Goal: Task Accomplishment & Management: Use online tool/utility

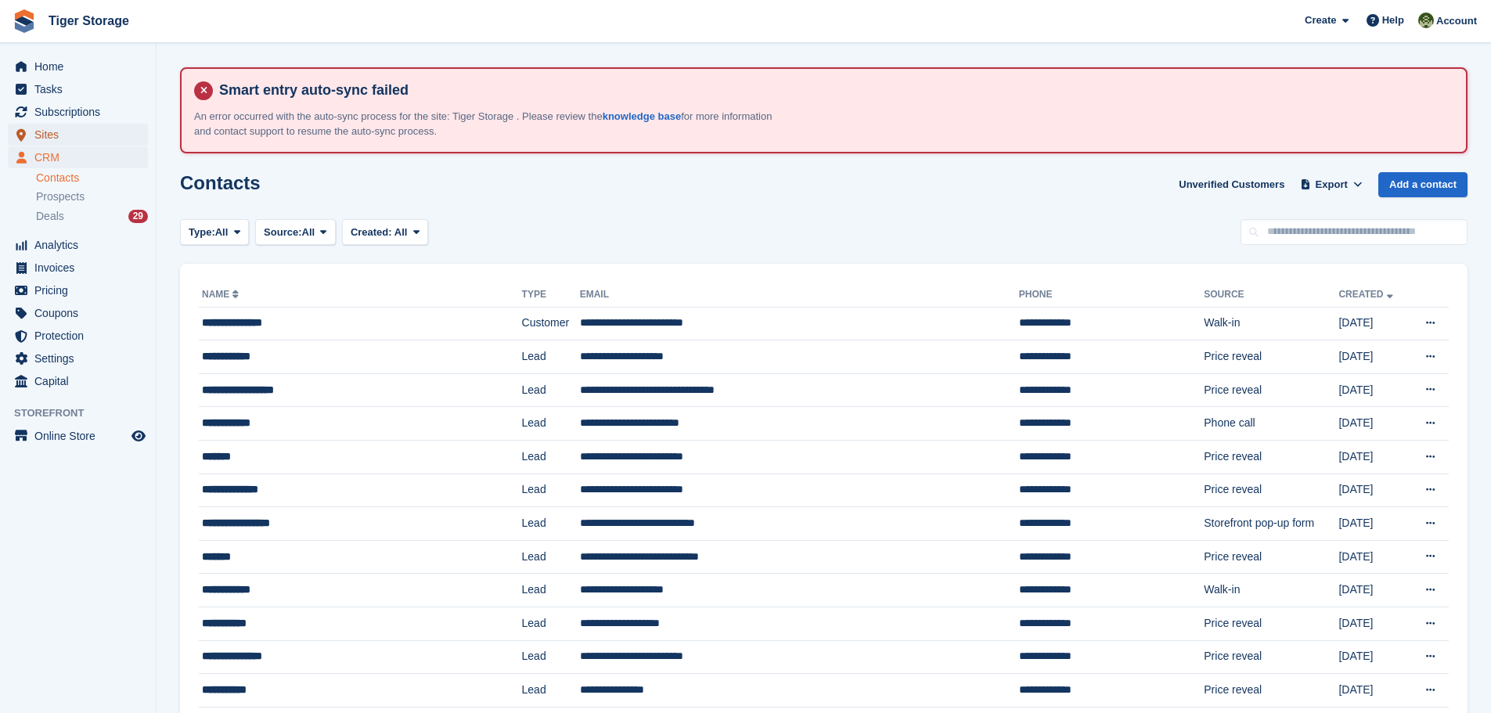
click at [35, 134] on span "Sites" at bounding box center [81, 135] width 94 height 22
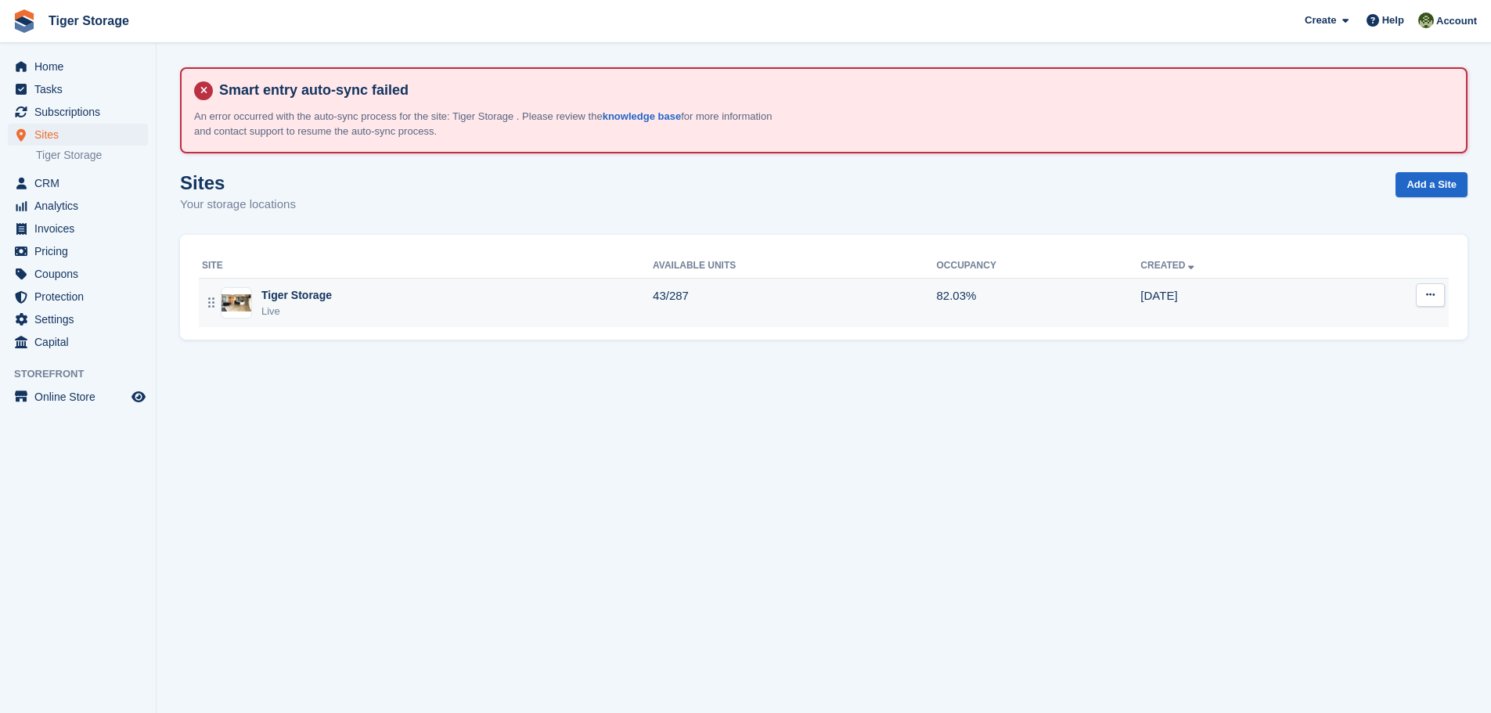
click at [313, 304] on div "Live" at bounding box center [296, 312] width 70 height 16
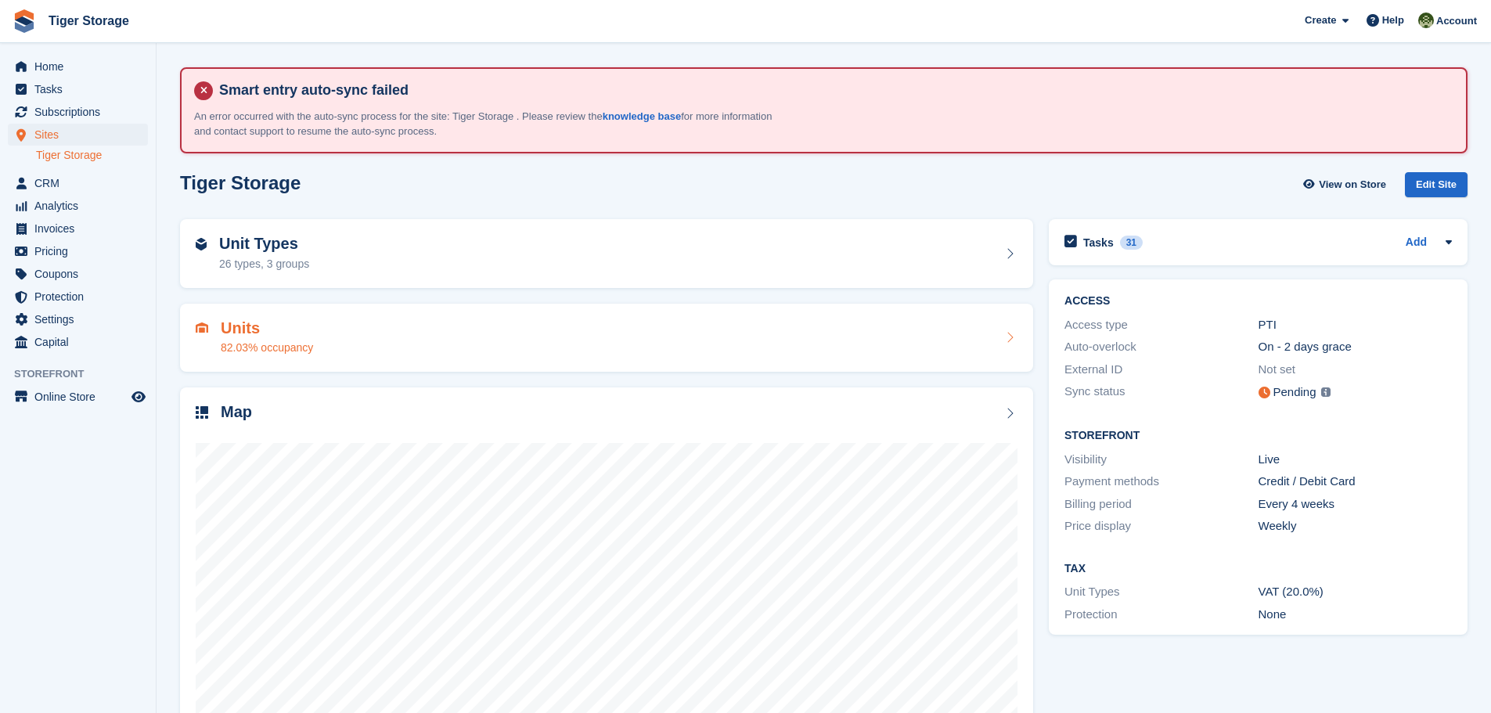
click at [246, 335] on h2 "Units" at bounding box center [267, 328] width 92 height 18
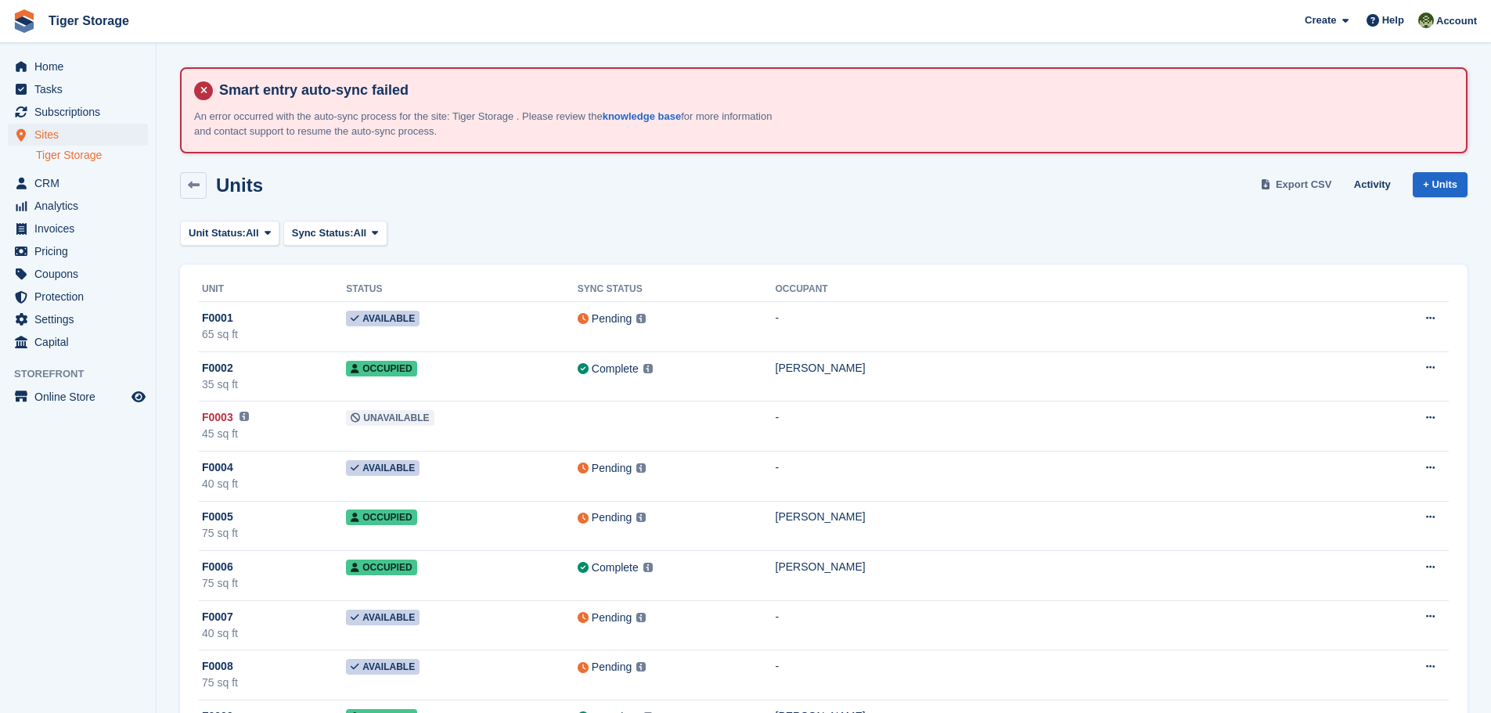
click at [1290, 182] on span "Export CSV" at bounding box center [1304, 185] width 56 height 16
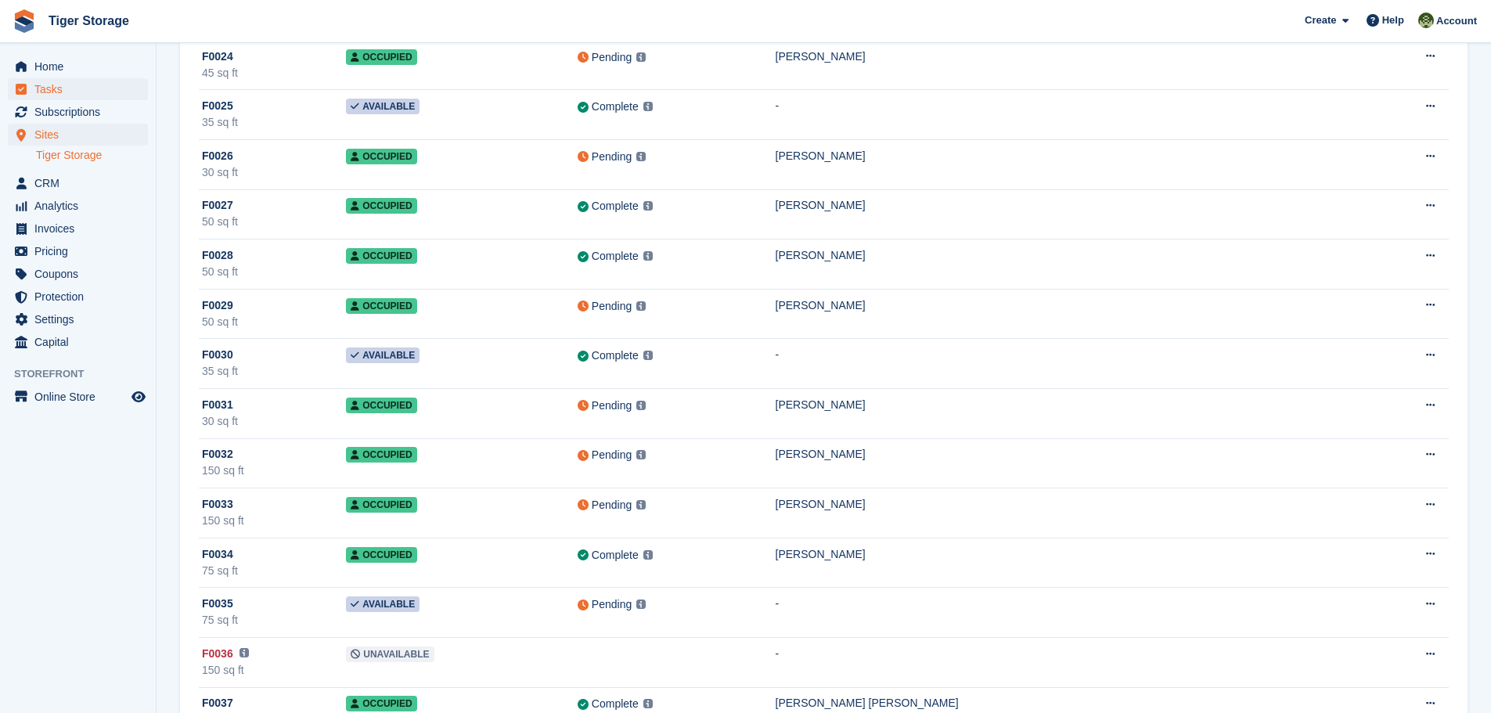
scroll to position [1174, 0]
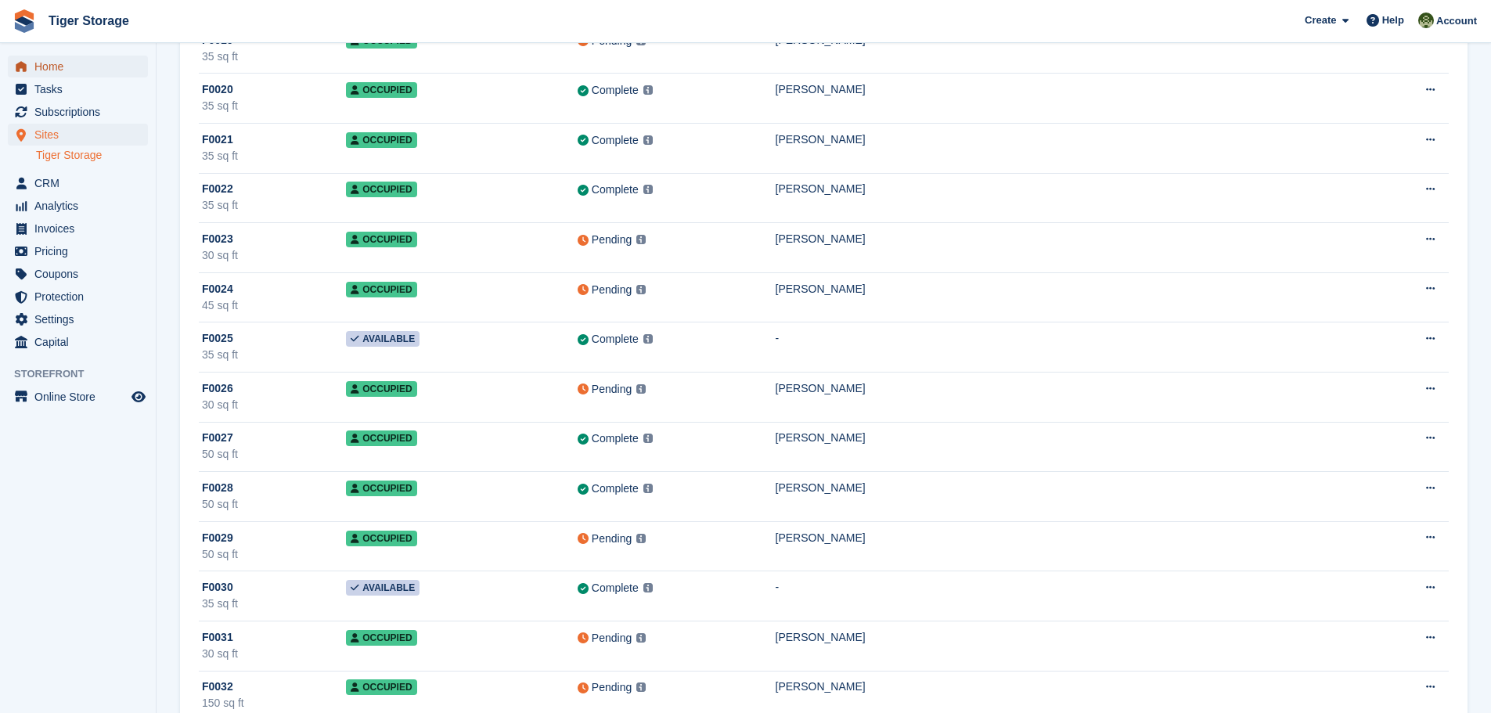
click at [61, 72] on span "Home" at bounding box center [81, 67] width 94 height 22
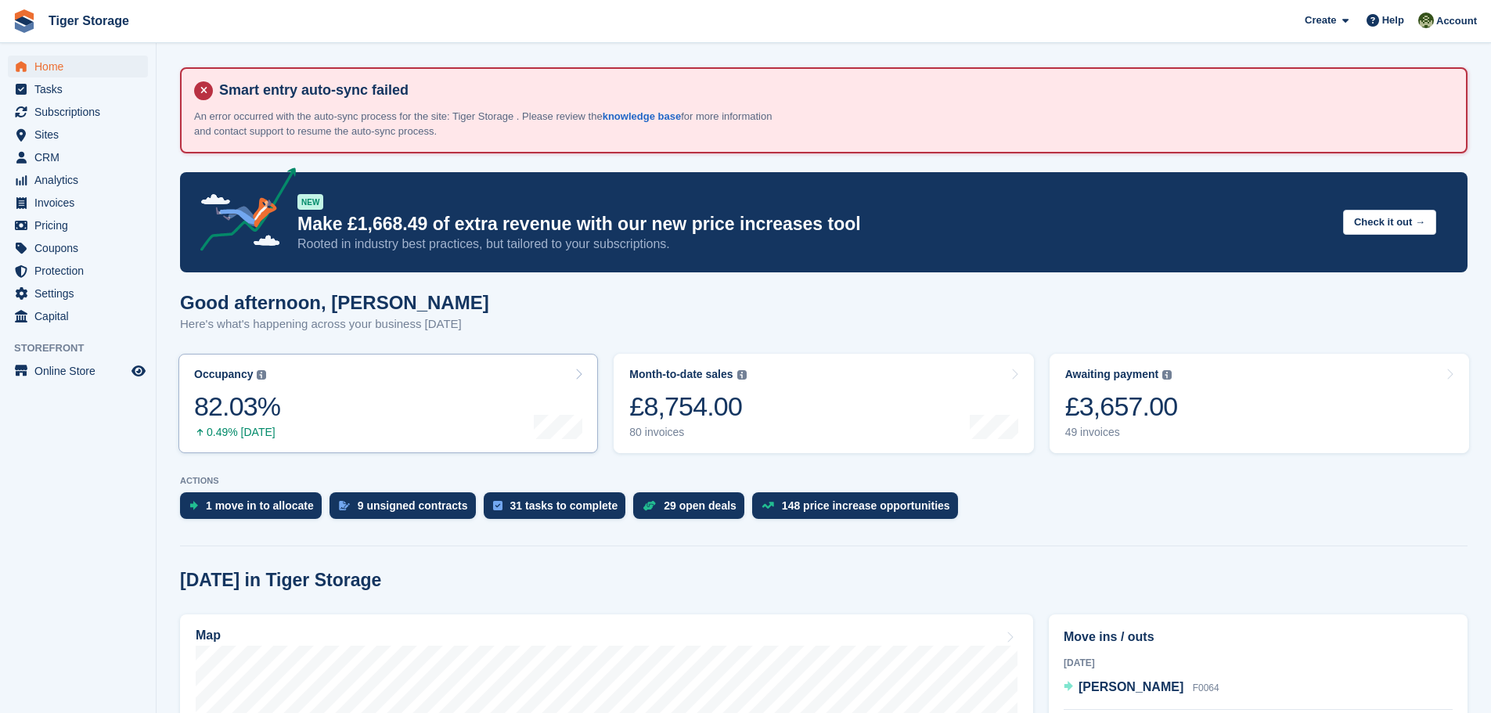
click at [395, 387] on link "Occupancy The percentage of all currently allocated units in terms of area. Inc…" at bounding box center [388, 403] width 420 height 99
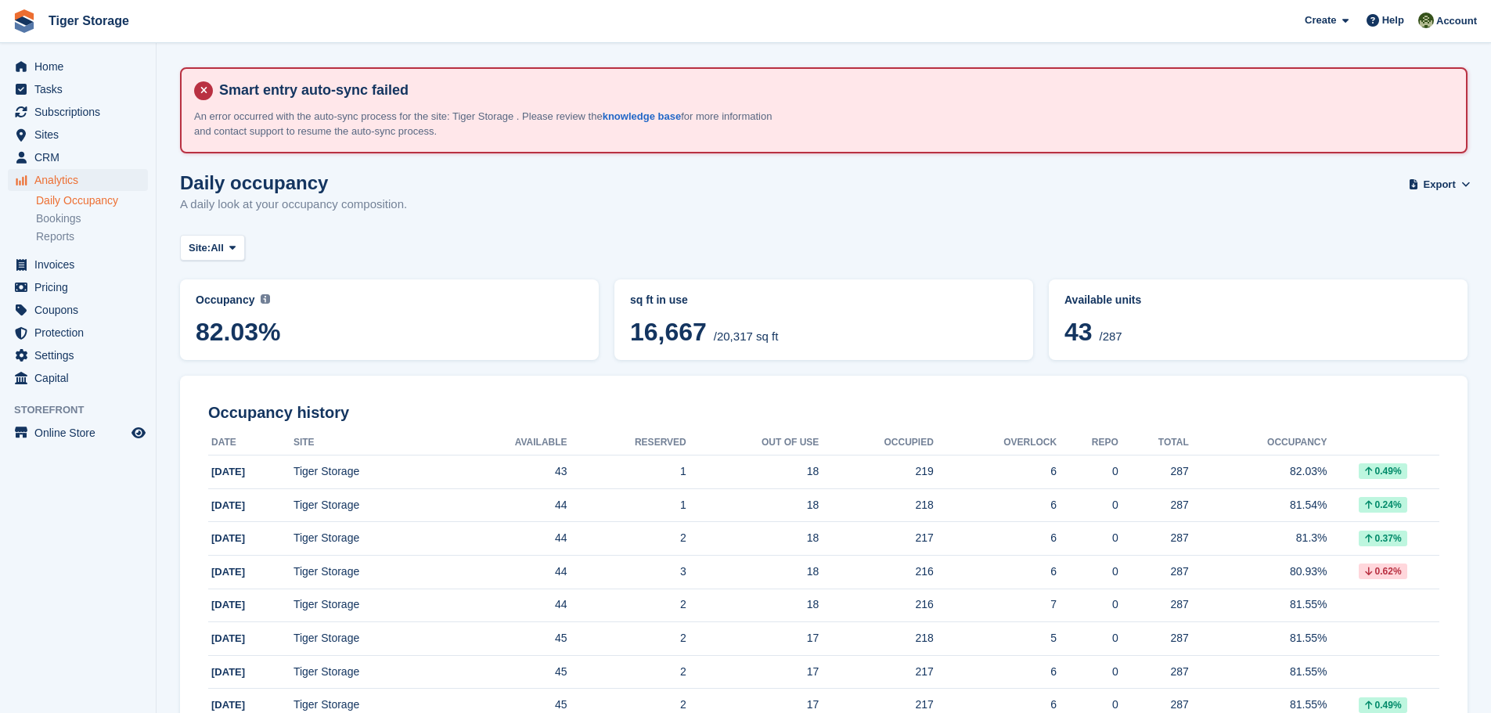
click at [965, 200] on div "Daily occupancy A daily look at your occupancy composition. Export Export Occup…" at bounding box center [824, 202] width 1288 height 60
click at [50, 139] on span "Sites" at bounding box center [81, 135] width 94 height 22
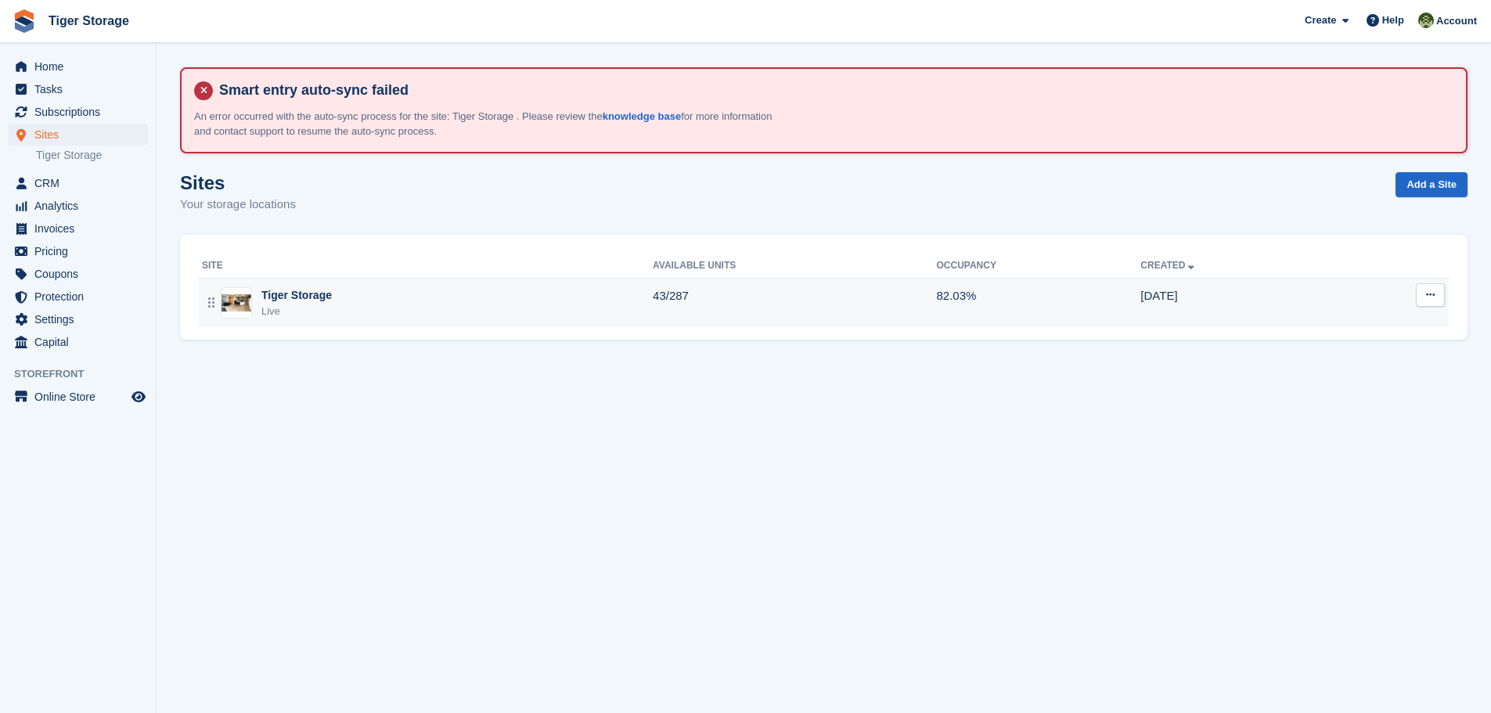
click at [287, 286] on td "Tiger Storage Live" at bounding box center [426, 303] width 454 height 49
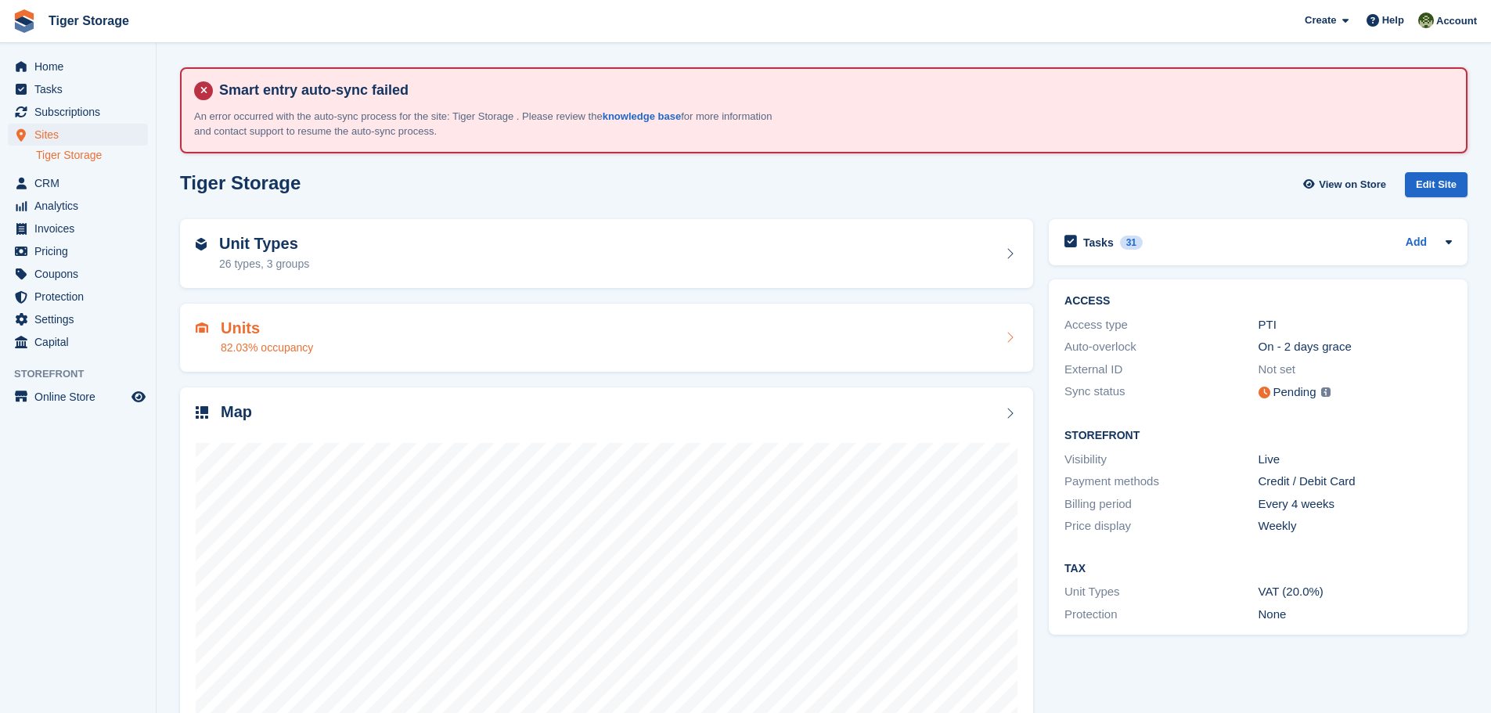
click at [269, 330] on h2 "Units" at bounding box center [267, 328] width 92 height 18
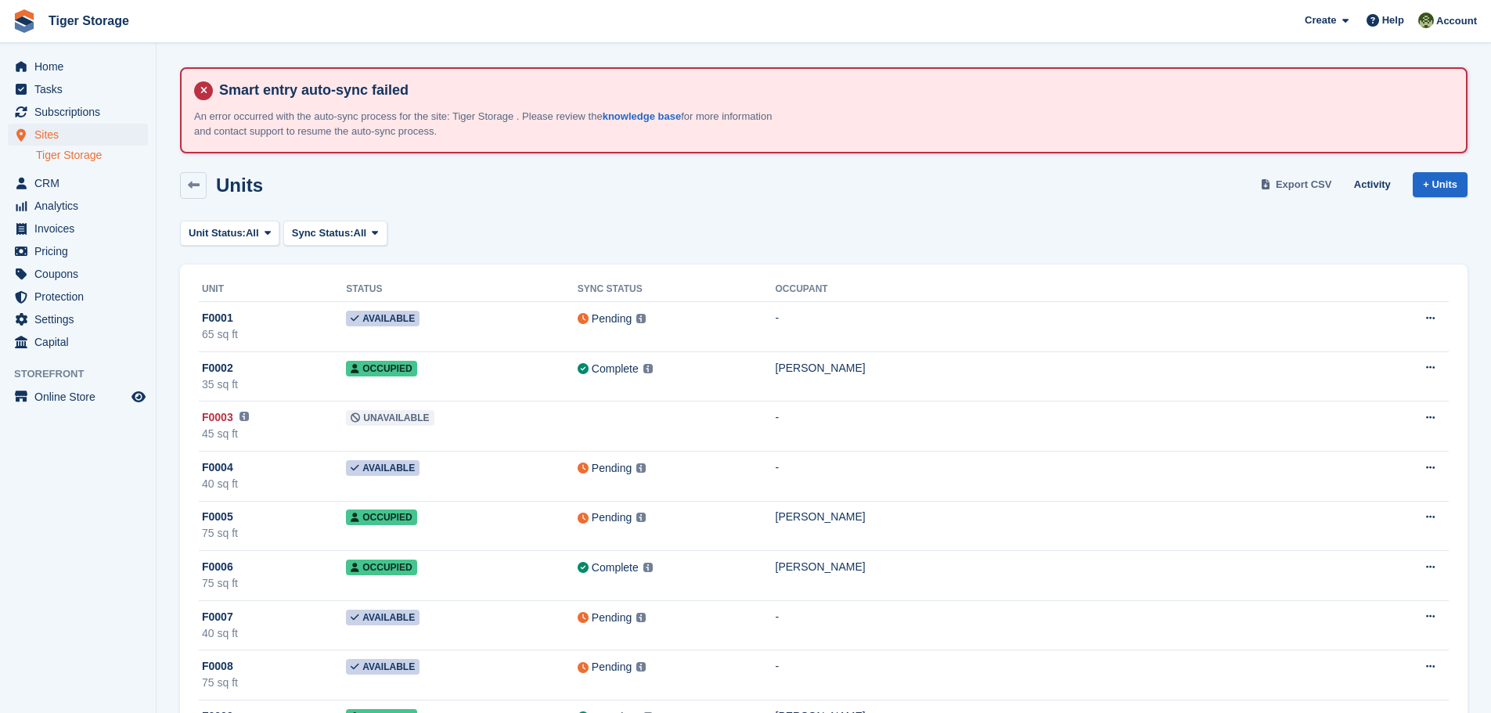
click at [1310, 187] on span "Export CSV" at bounding box center [1304, 185] width 56 height 16
click at [34, 68] on link "Home" at bounding box center [78, 67] width 140 height 22
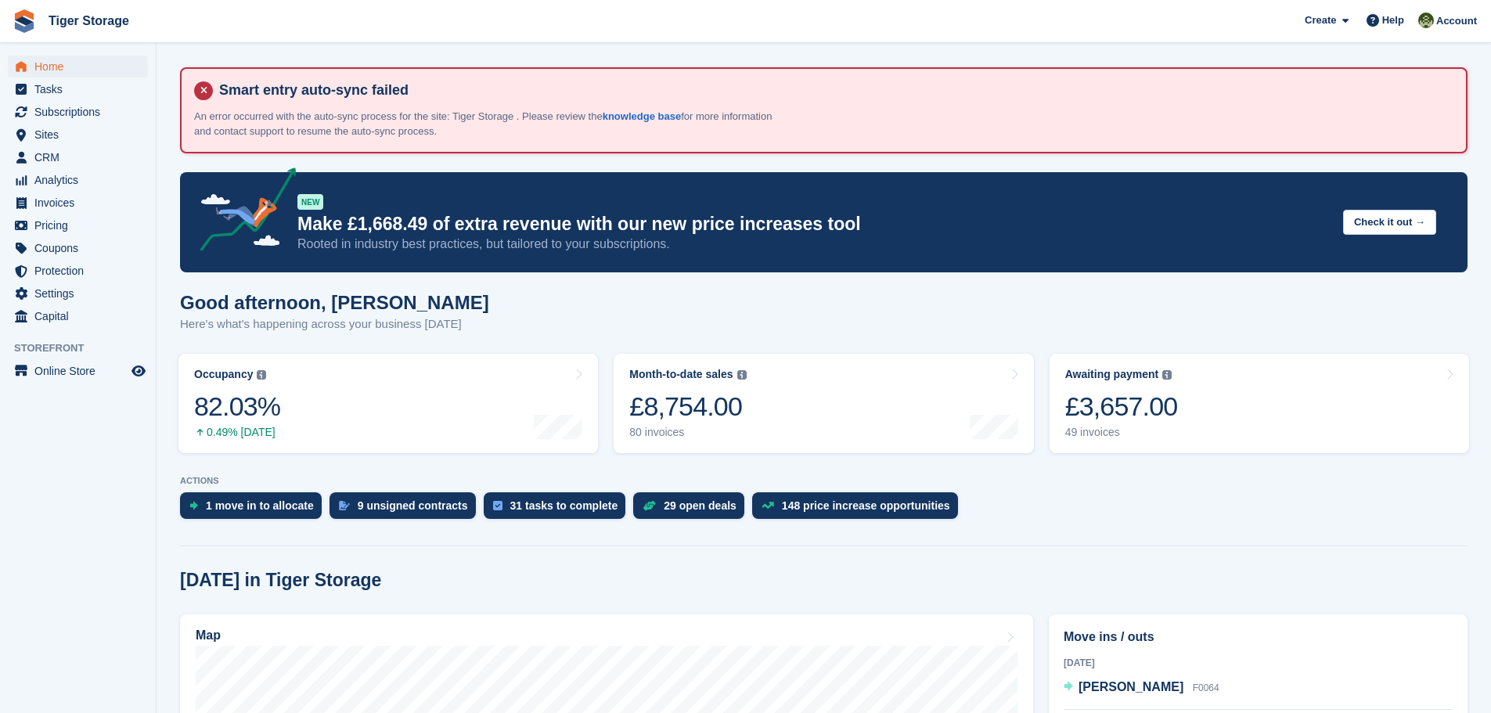
click at [1293, 681] on div "[DATE] [PERSON_NAME] F0064" at bounding box center [1258, 682] width 389 height 56
